Goal: Transaction & Acquisition: Book appointment/travel/reservation

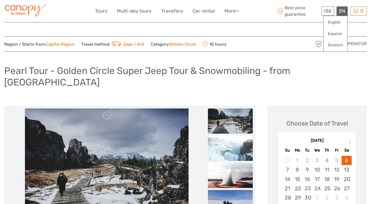
click at [344, 10] on div "EN English Español Deutsch" at bounding box center [342, 10] width 11 height 9
click at [336, 22] on link "English" at bounding box center [336, 22] width 24 height 10
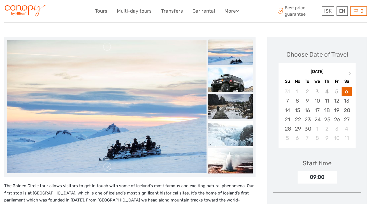
scroll to position [69, 0]
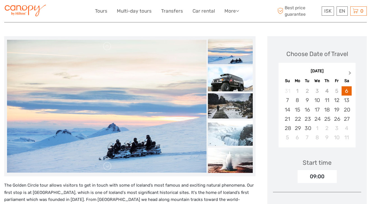
click at [350, 70] on span "Next Month" at bounding box center [350, 74] width 0 height 8
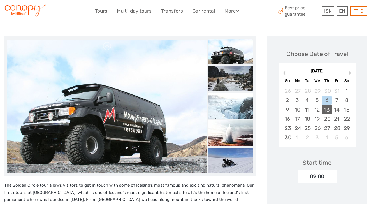
click at [329, 105] on div "13" at bounding box center [327, 109] width 10 height 9
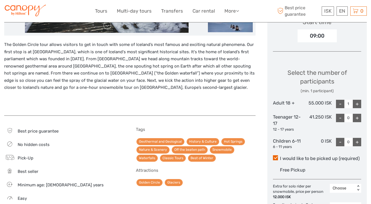
scroll to position [208, 0]
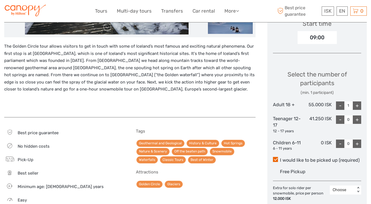
click at [357, 101] on div "+" at bounding box center [357, 105] width 8 height 8
type input "4"
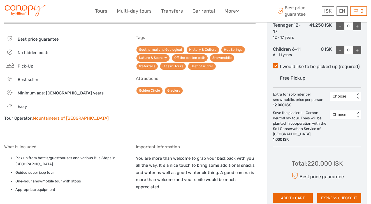
scroll to position [303, 0]
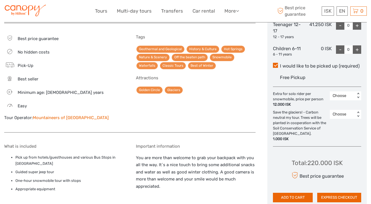
click at [50, 115] on link "Mountaineers of [GEOGRAPHIC_DATA]" at bounding box center [71, 117] width 76 height 5
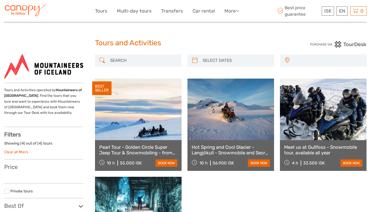
select select
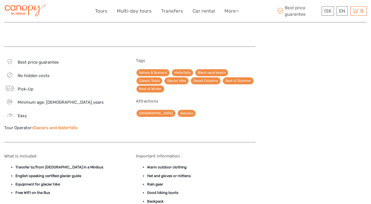
scroll to position [430, 0]
click at [64, 125] on link "Glaciers and Waterfalls" at bounding box center [55, 127] width 45 height 5
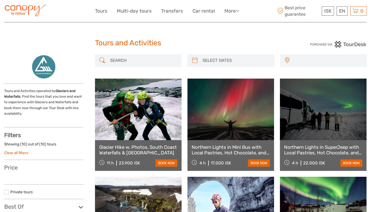
select select
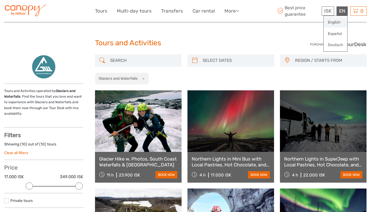
click at [339, 20] on link "English" at bounding box center [336, 22] width 24 height 10
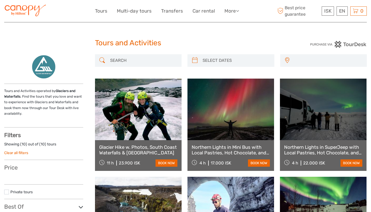
select select
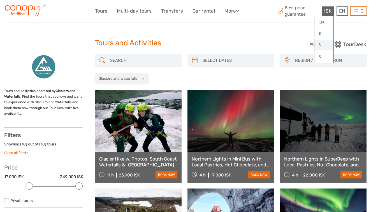
click at [320, 44] on link "$" at bounding box center [323, 45] width 19 height 10
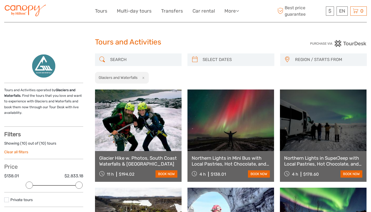
drag, startPoint x: 56, startPoint y: 89, endPoint x: 25, endPoint y: 93, distance: 31.3
click at [25, 93] on p "Tours and Activities operated by Glaciers and Waterfalls . Find the tours that …" at bounding box center [43, 101] width 79 height 29
copy p "Glaciers and Waterfalls ."
click at [307, 61] on span "REGION / STARTS FROM" at bounding box center [329, 59] width 72 height 9
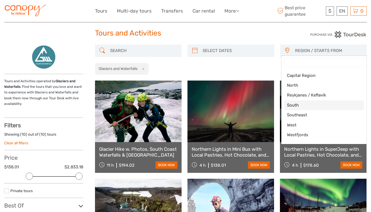
scroll to position [11, 0]
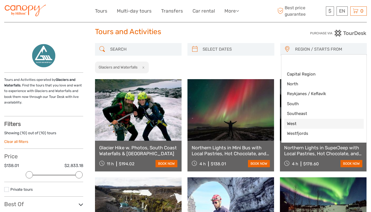
click at [307, 125] on span "West" at bounding box center [319, 124] width 65 height 6
select select "West"
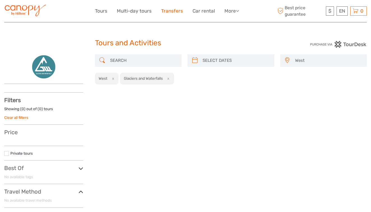
click at [167, 11] on link "Transfers" at bounding box center [172, 11] width 22 height 8
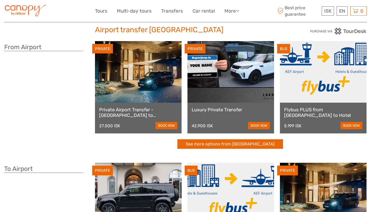
scroll to position [3, 0]
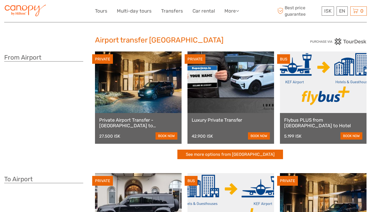
click at [316, 122] on link "Flybus PLUS from Keflavik Airport to Hotel" at bounding box center [323, 122] width 78 height 11
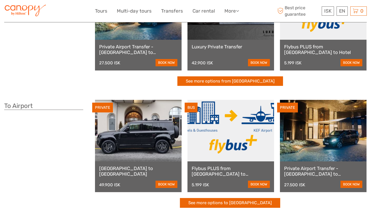
scroll to position [91, 0]
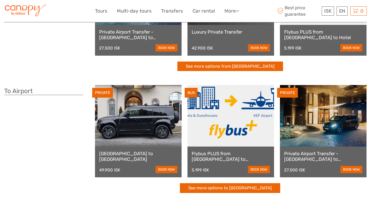
click at [222, 123] on link at bounding box center [230, 116] width 87 height 62
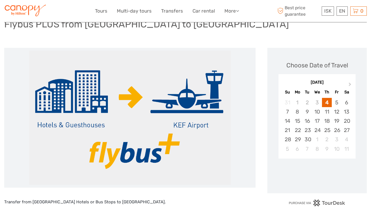
scroll to position [67, 0]
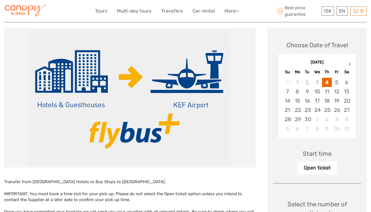
click at [350, 64] on span "Next Month" at bounding box center [350, 65] width 0 height 8
click at [288, 110] on div "16" at bounding box center [287, 110] width 10 height 9
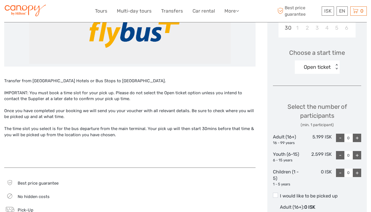
scroll to position [163, 0]
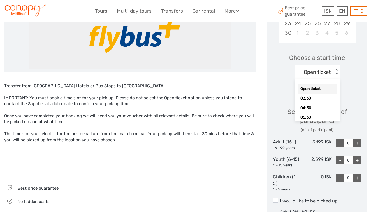
click at [337, 69] on div "< >" at bounding box center [336, 72] width 5 height 6
click at [315, 80] on div "12:00" at bounding box center [317, 80] width 39 height 10
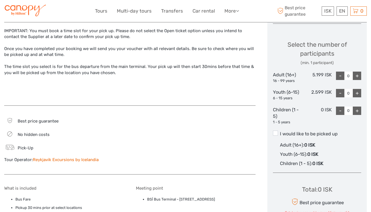
scroll to position [236, 0]
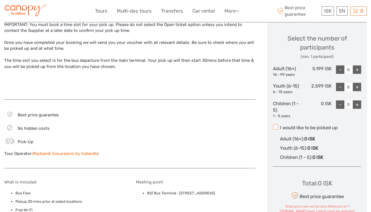
click at [277, 125] on span at bounding box center [275, 127] width 5 height 5
click at [280, 126] on input "I would like to be picked up" at bounding box center [280, 126] width 0 height 0
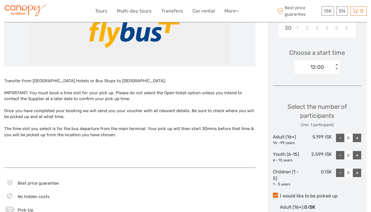
scroll to position [166, 0]
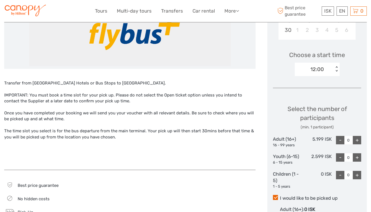
click at [358, 138] on div "+" at bounding box center [357, 140] width 8 height 8
type input "3"
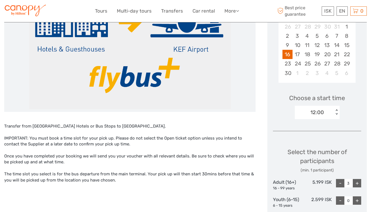
scroll to position [108, 0]
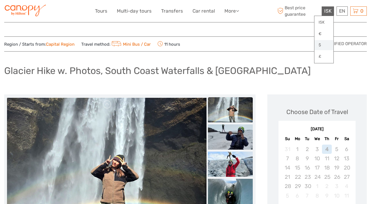
click at [321, 46] on link "$" at bounding box center [323, 45] width 19 height 10
click at [320, 42] on link "$" at bounding box center [323, 45] width 19 height 10
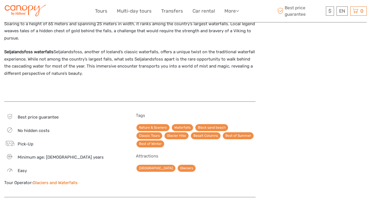
scroll to position [382, 0]
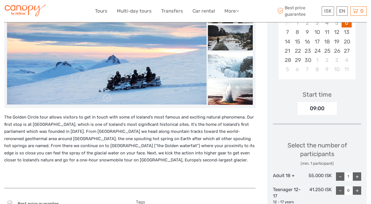
scroll to position [142, 0]
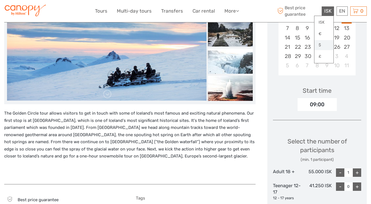
click at [321, 44] on link "$" at bounding box center [323, 45] width 19 height 10
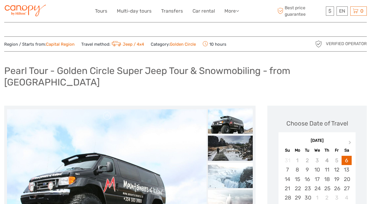
scroll to position [0, 0]
